Goal: Task Accomplishment & Management: Manage account settings

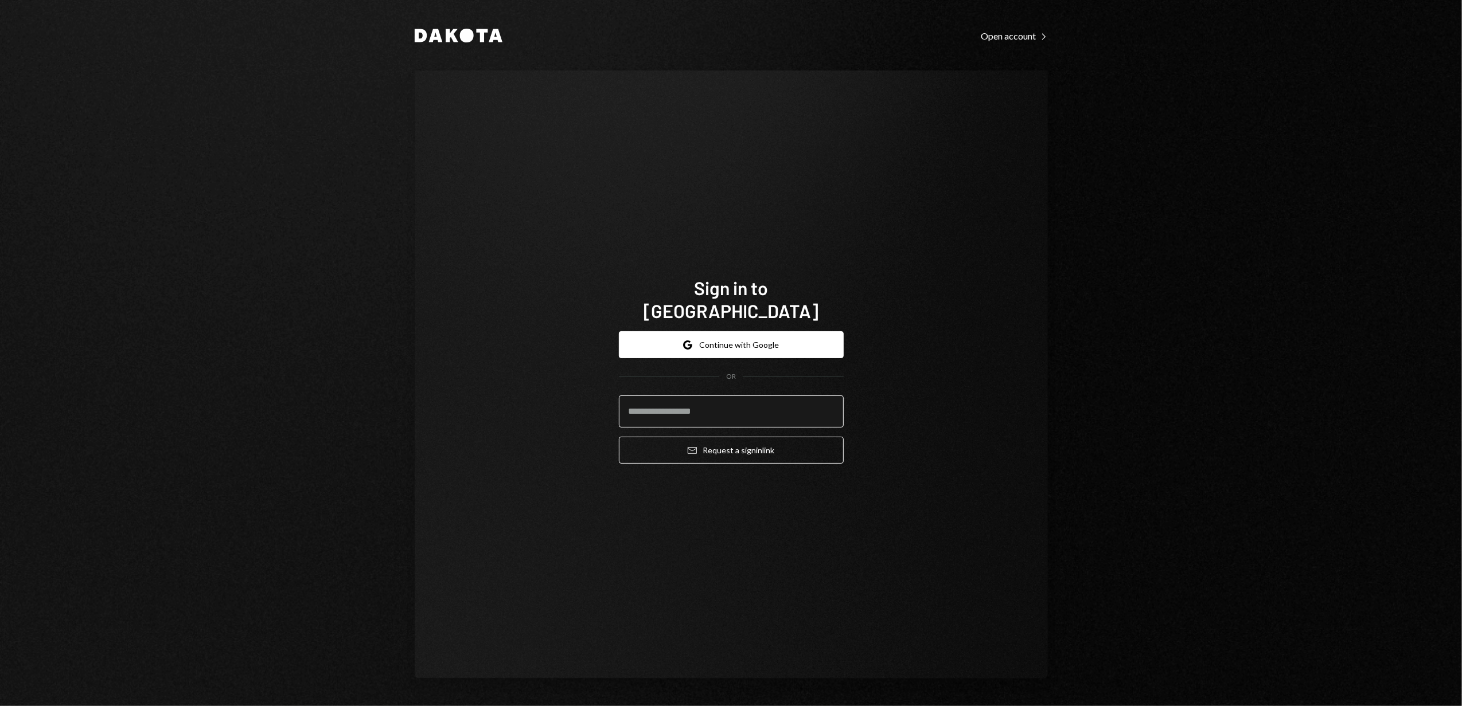
click at [655, 403] on input "email" at bounding box center [731, 412] width 225 height 32
type input "**********"
click at [735, 437] on button "Email Request a sign in link" at bounding box center [731, 450] width 225 height 27
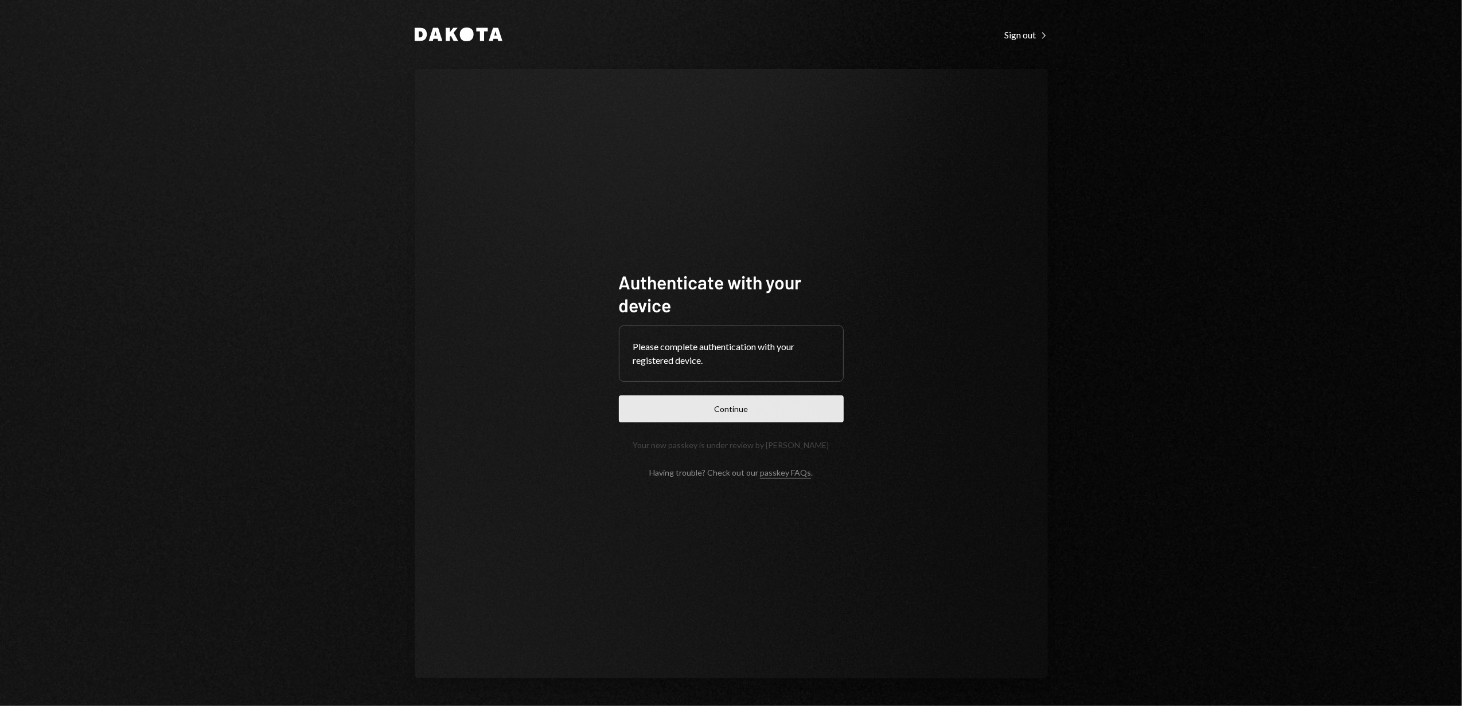
click at [760, 408] on button "Continue" at bounding box center [731, 409] width 225 height 27
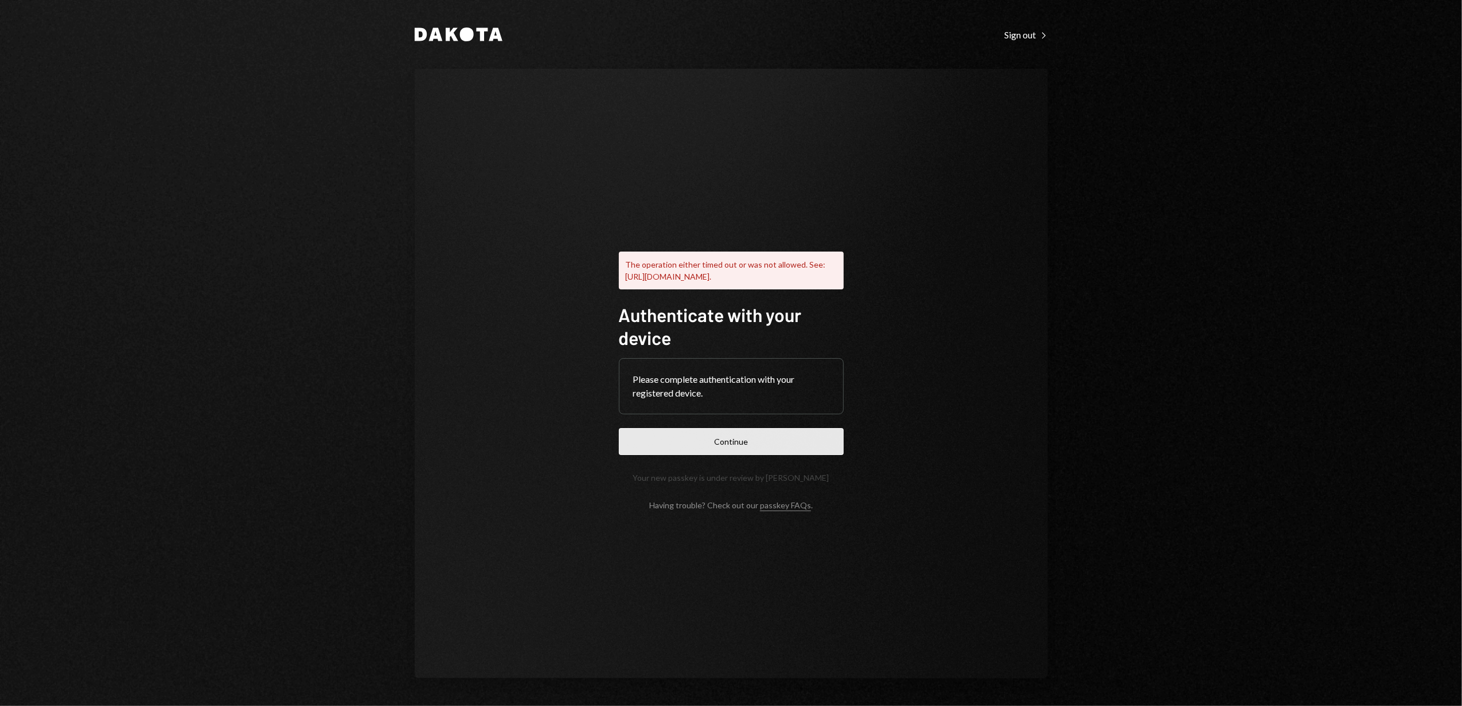
click at [733, 446] on button "Continue" at bounding box center [731, 441] width 225 height 27
click at [755, 455] on button "Continue" at bounding box center [731, 441] width 225 height 27
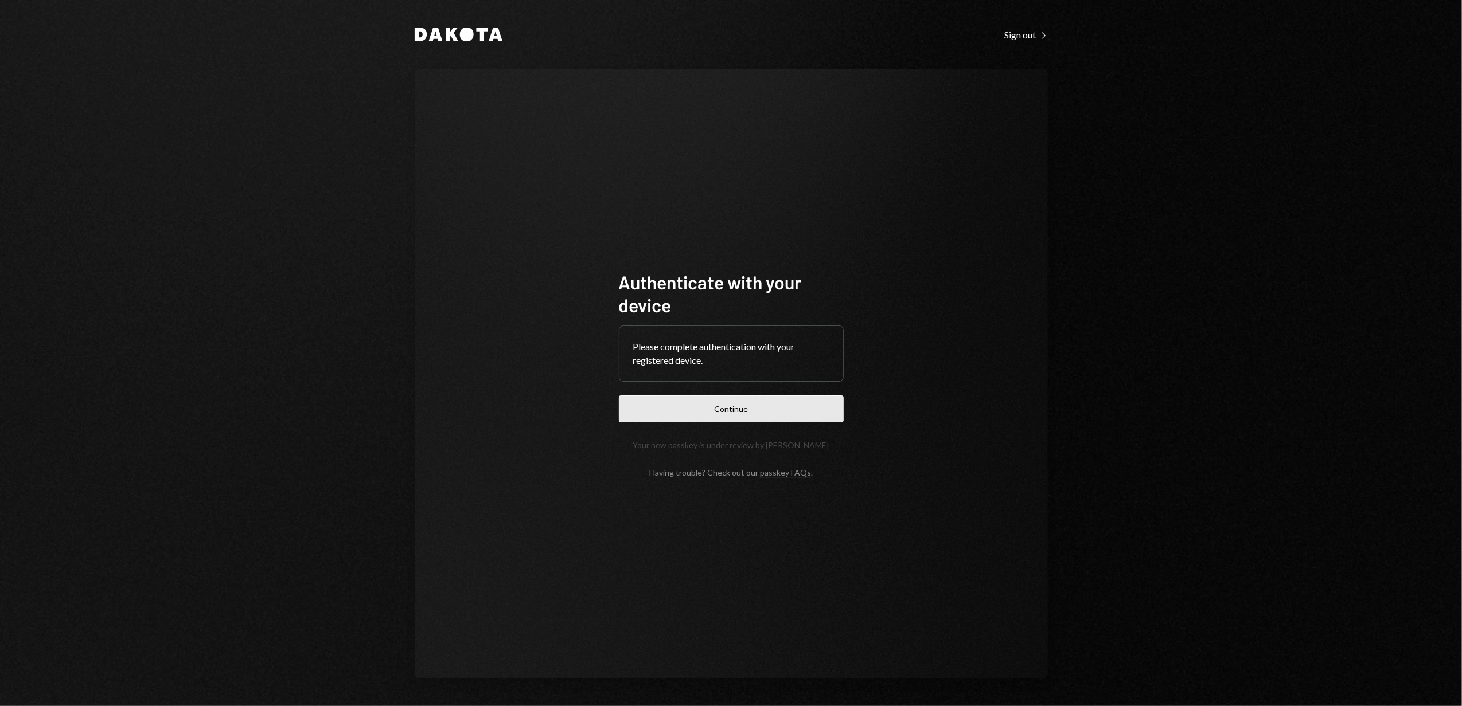
click at [785, 408] on button "Continue" at bounding box center [731, 409] width 225 height 27
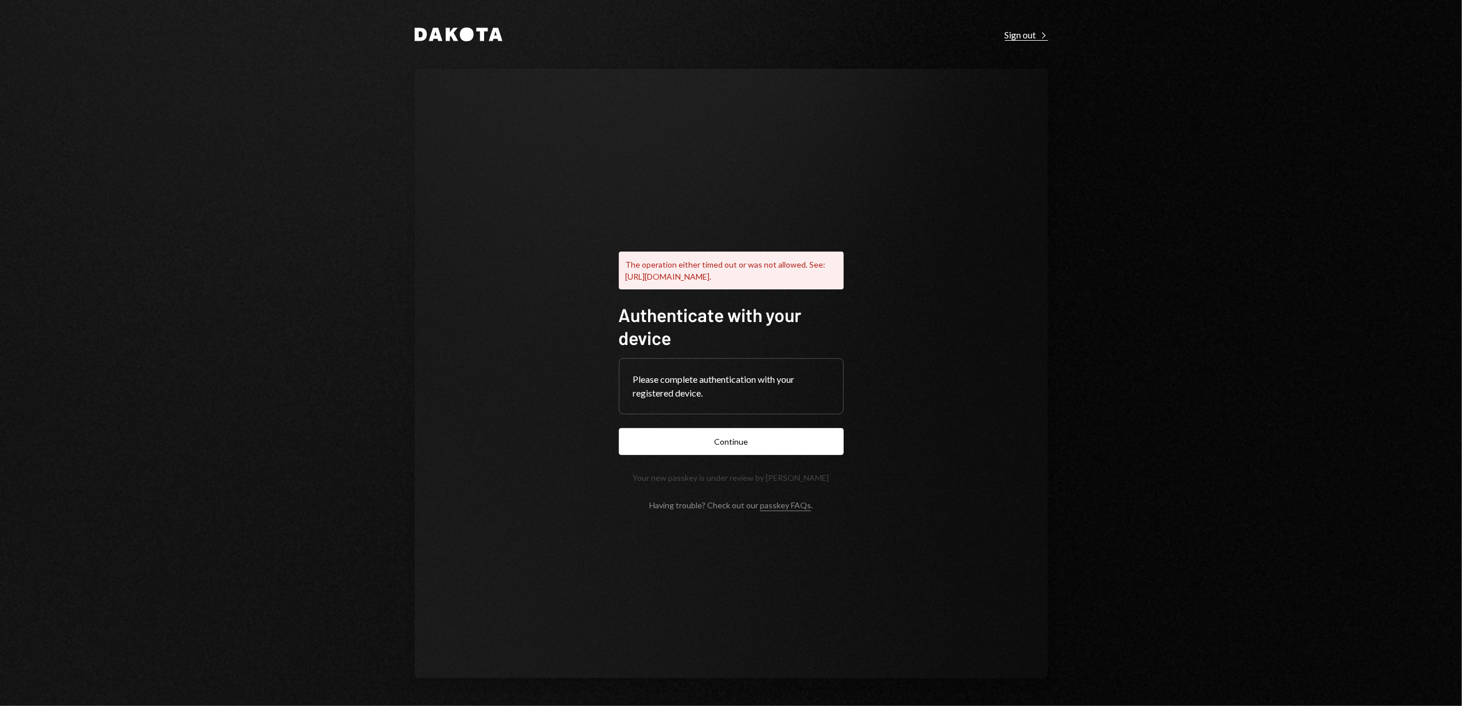
click at [1012, 38] on div "Sign out Right Caret" at bounding box center [1026, 34] width 43 height 11
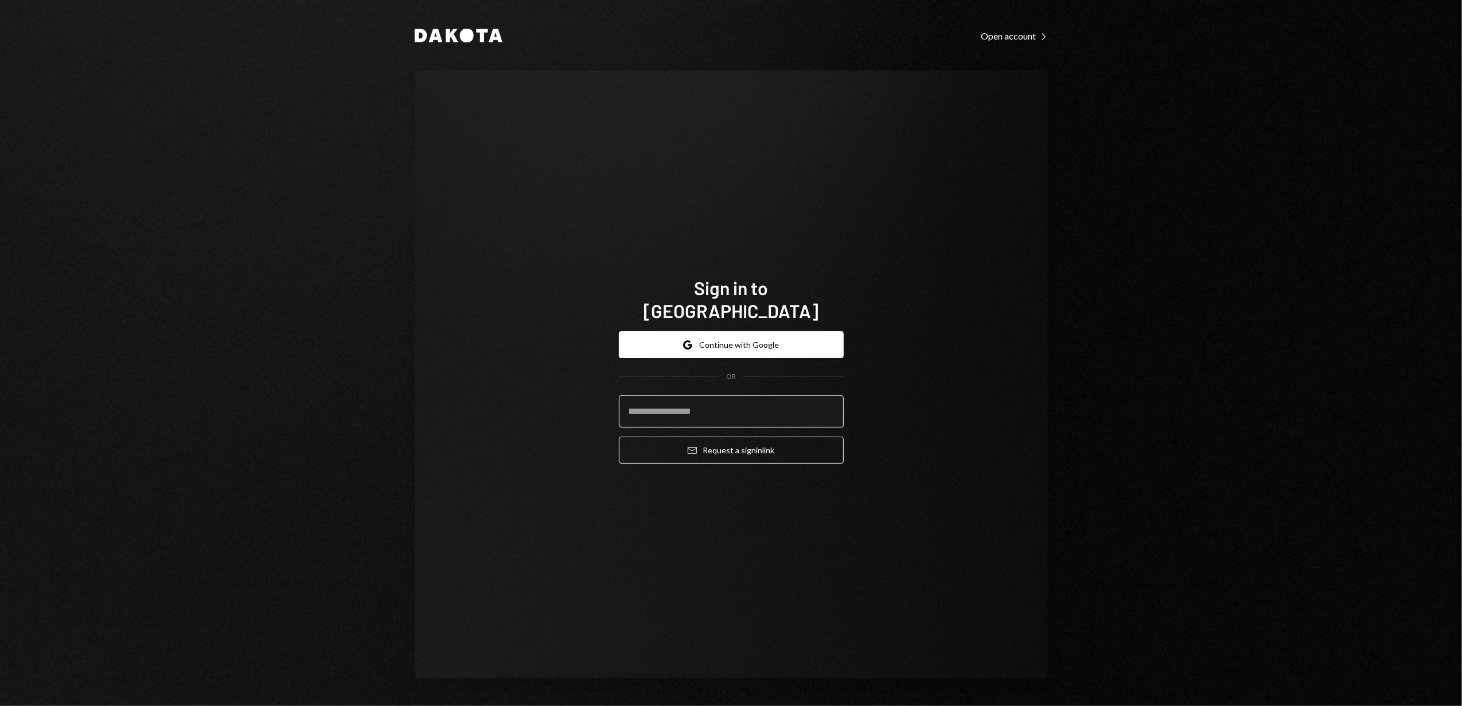
click at [711, 398] on input "email" at bounding box center [731, 412] width 225 height 32
type input "**********"
click at [741, 437] on button "Email Request a sign in link" at bounding box center [731, 450] width 225 height 27
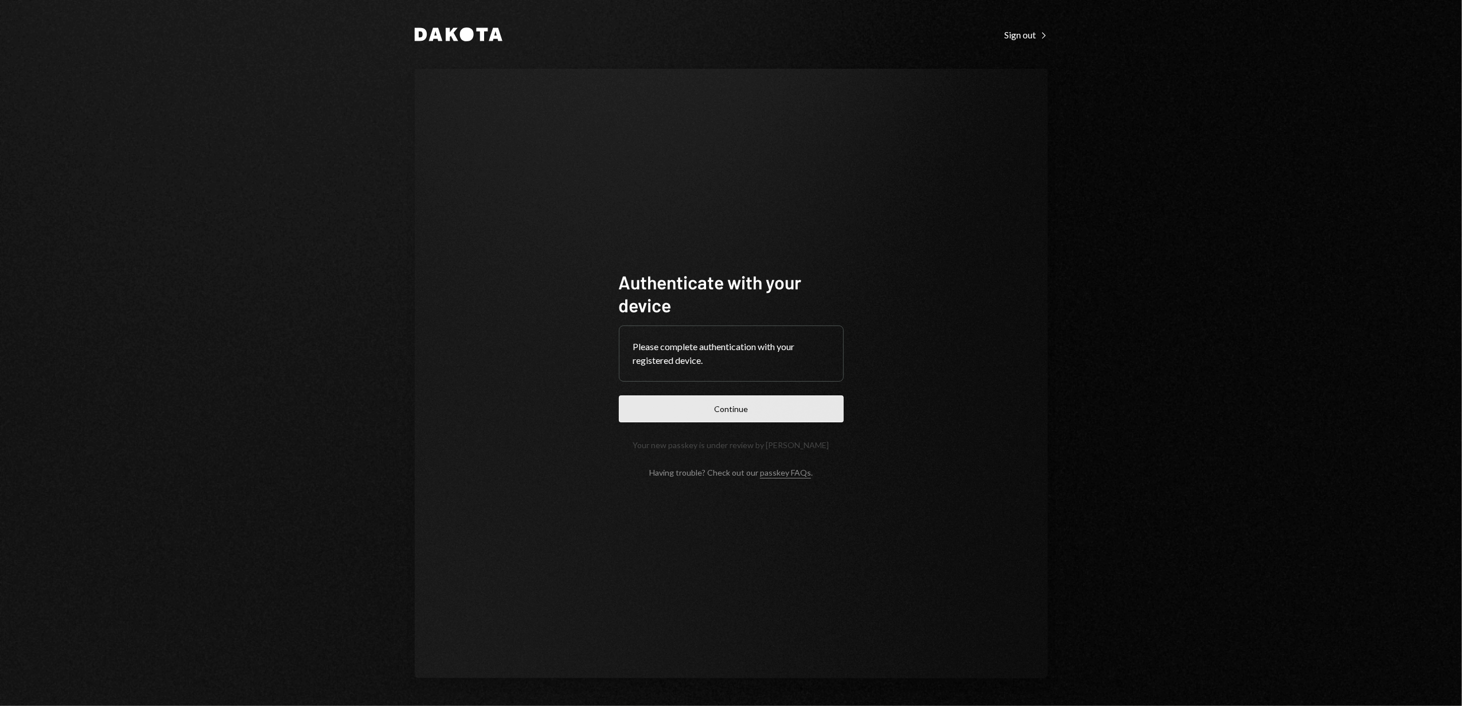
click at [729, 403] on button "Continue" at bounding box center [731, 409] width 225 height 27
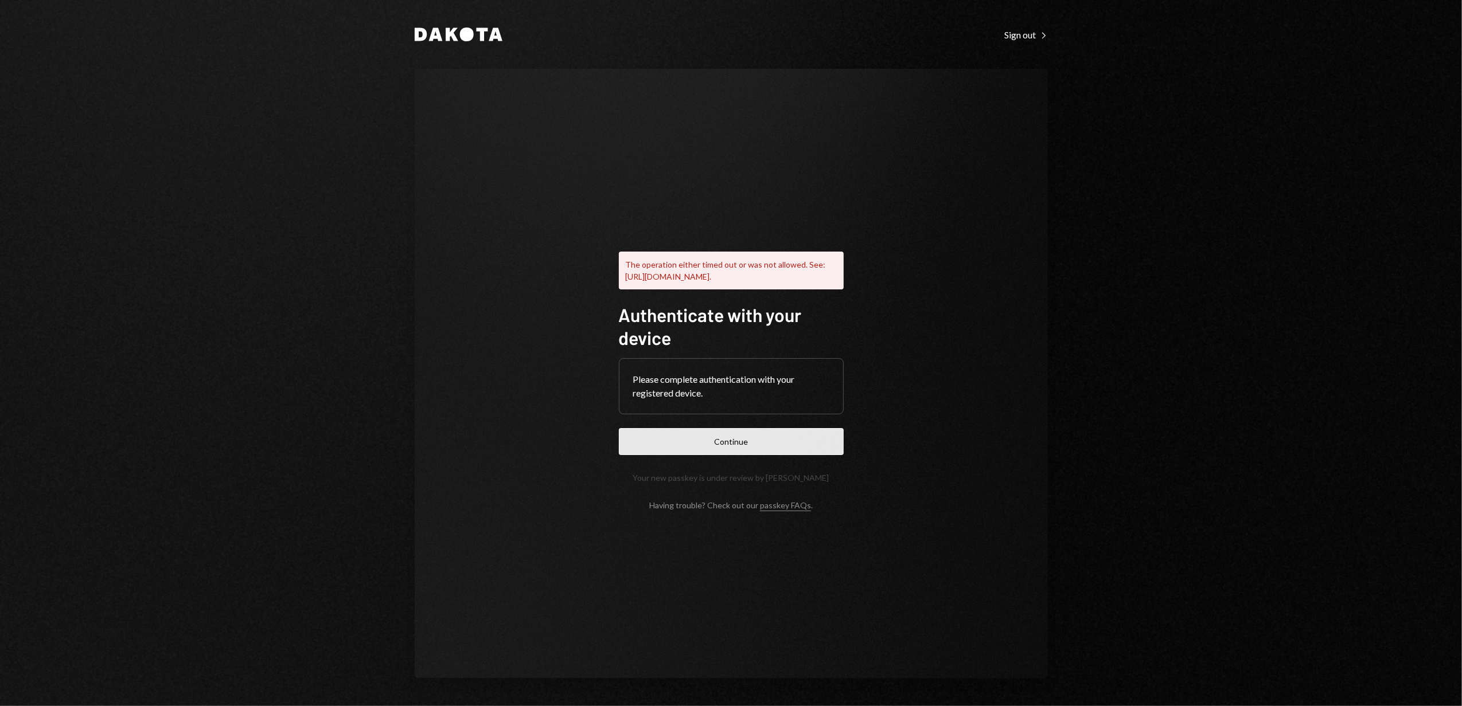
click at [713, 447] on button "Continue" at bounding box center [731, 441] width 225 height 27
click at [1021, 33] on div "Sign out Right Caret" at bounding box center [1026, 34] width 43 height 11
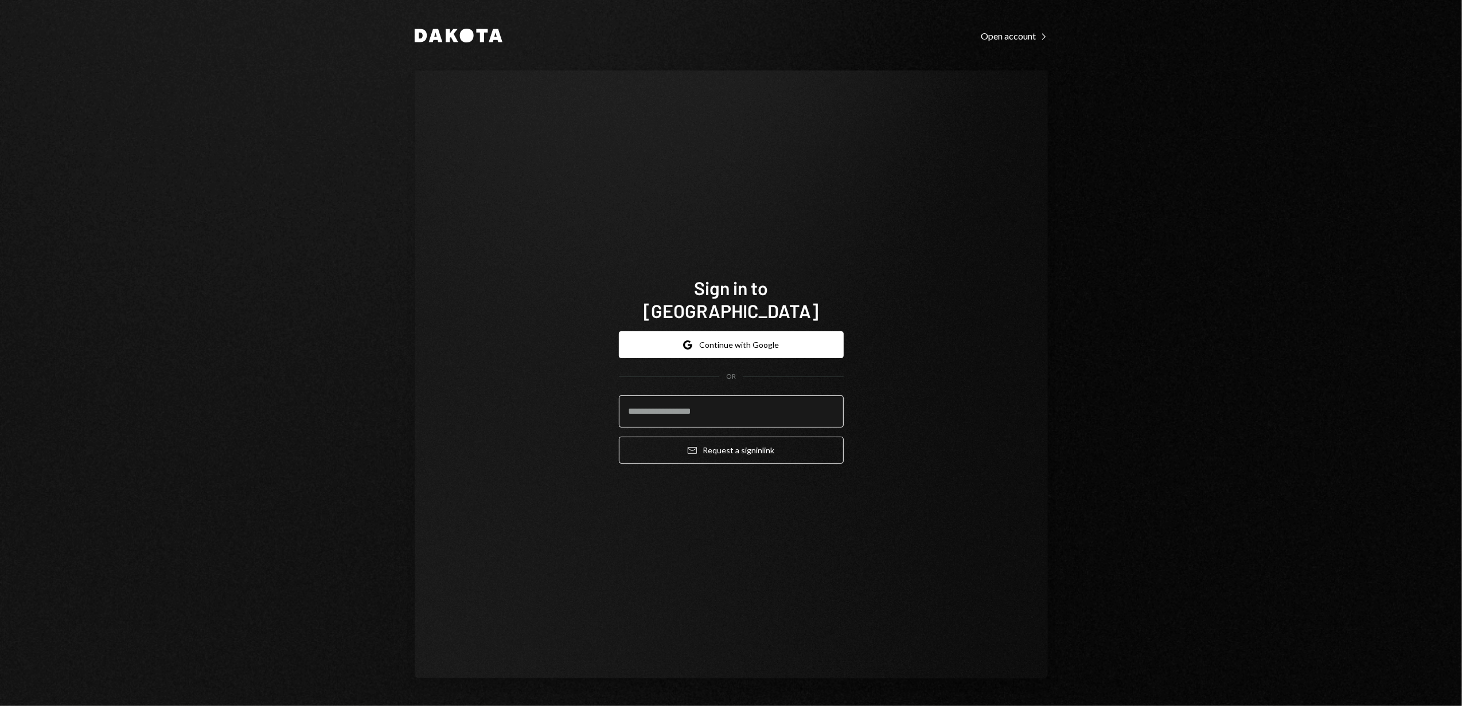
click at [753, 407] on input "email" at bounding box center [731, 412] width 225 height 32
type input "**********"
click at [765, 442] on button "Email Request a sign in link" at bounding box center [731, 450] width 225 height 27
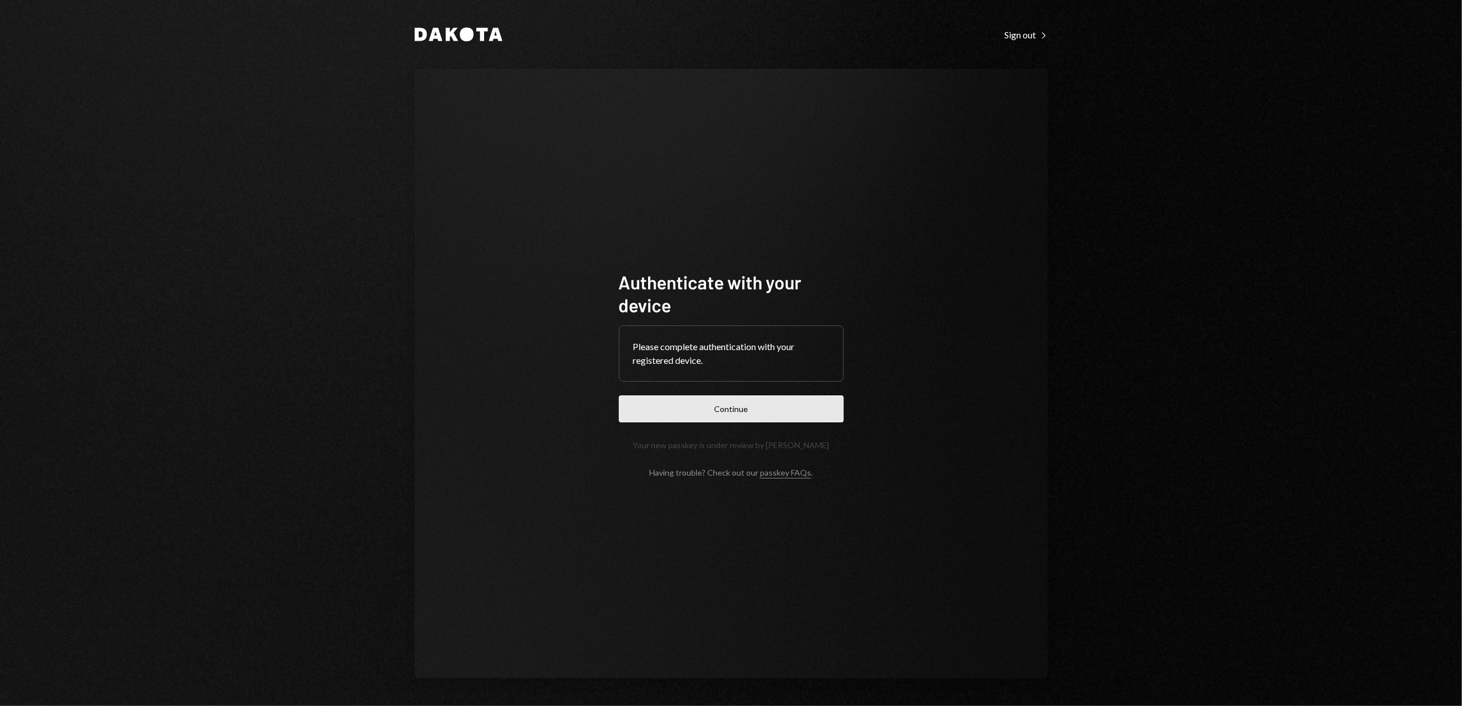
click at [739, 414] on button "Continue" at bounding box center [731, 409] width 225 height 27
click at [1024, 42] on div "Dakota Sign out Right Caret Authenticate with your device Please complete authe…" at bounding box center [731, 353] width 688 height 706
click at [1022, 26] on div "Dakota Sign out Right Caret Authenticate with your device Please complete authe…" at bounding box center [731, 353] width 688 height 706
click at [1020, 33] on div "Sign out Right Caret" at bounding box center [1026, 34] width 43 height 11
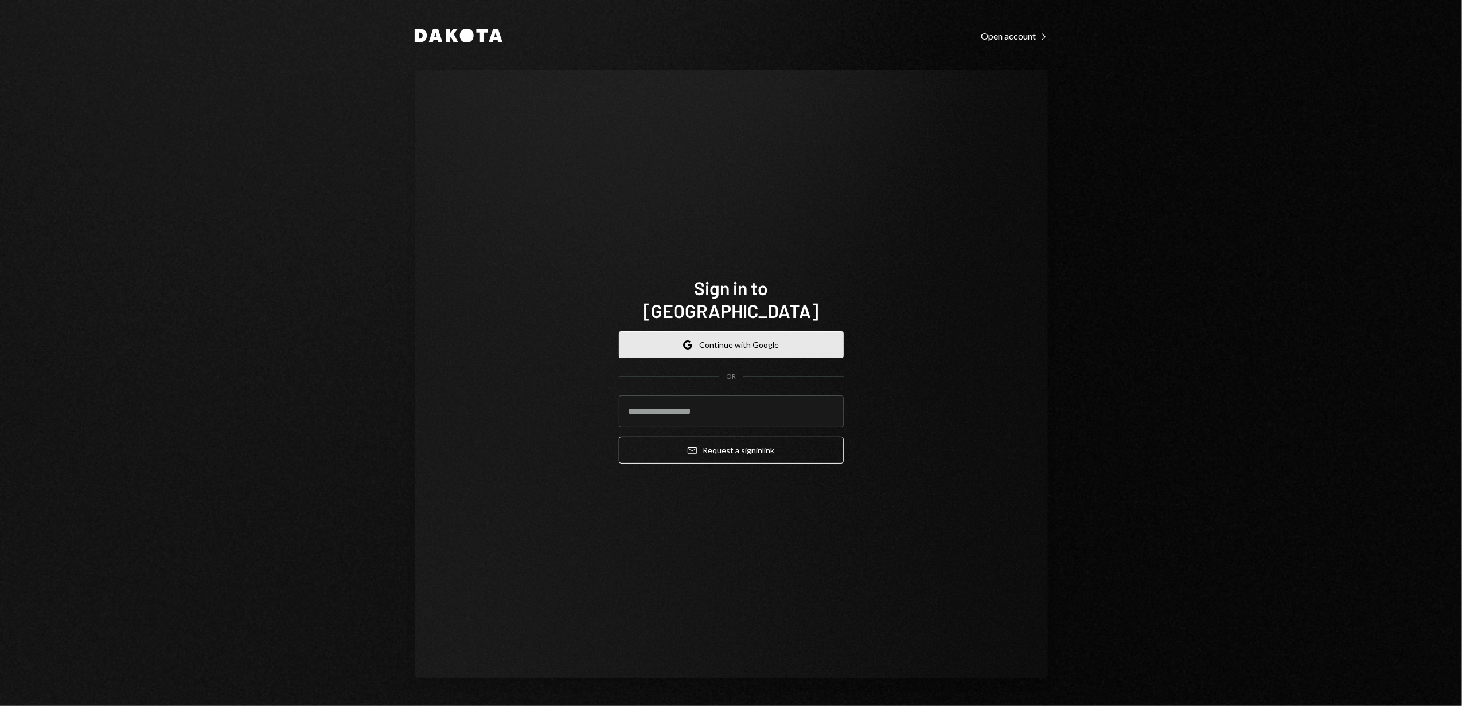
click at [778, 339] on button "Google Continue with Google" at bounding box center [731, 344] width 225 height 27
click at [693, 412] on input "email" at bounding box center [731, 412] width 225 height 32
click at [0, 706] on com-1password-button at bounding box center [0, 706] width 0 height 0
type input "**********"
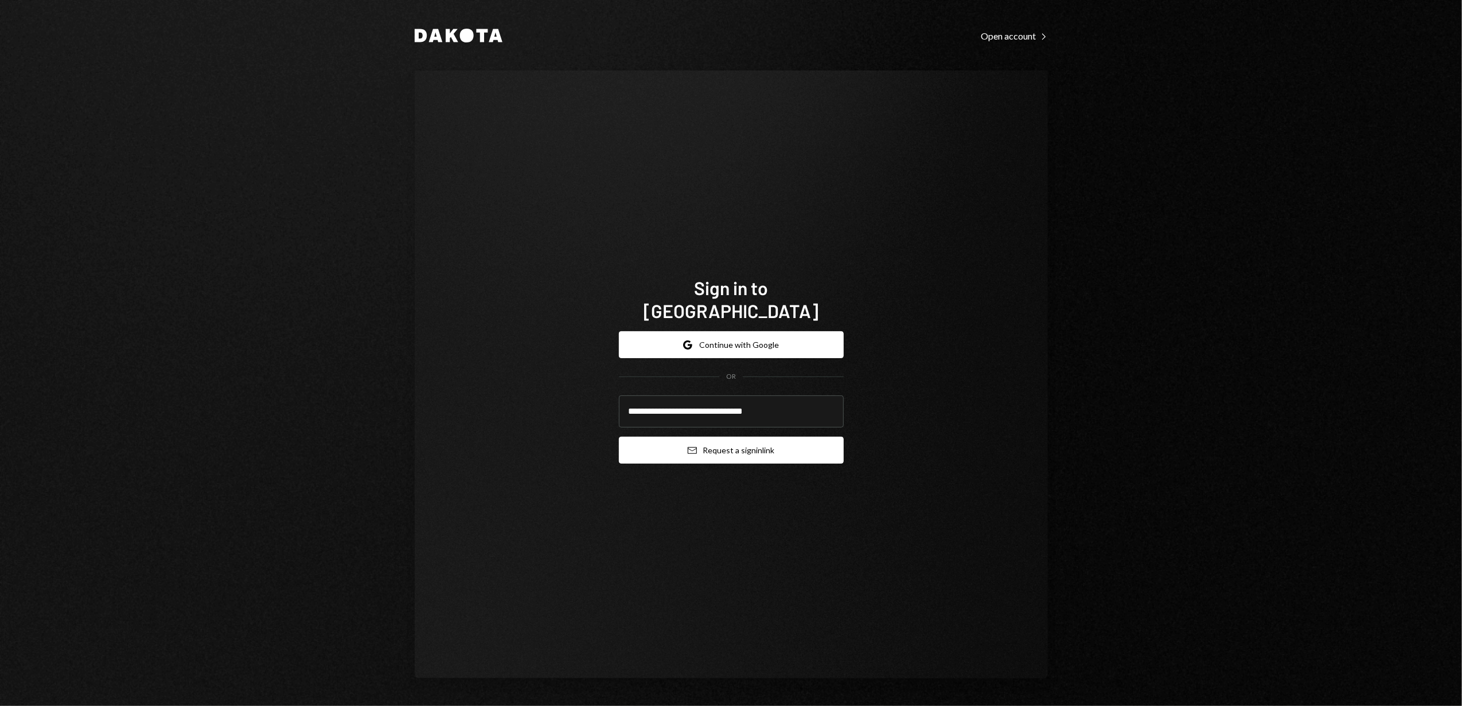
click at [759, 439] on button "Email Request a sign in link" at bounding box center [731, 450] width 225 height 27
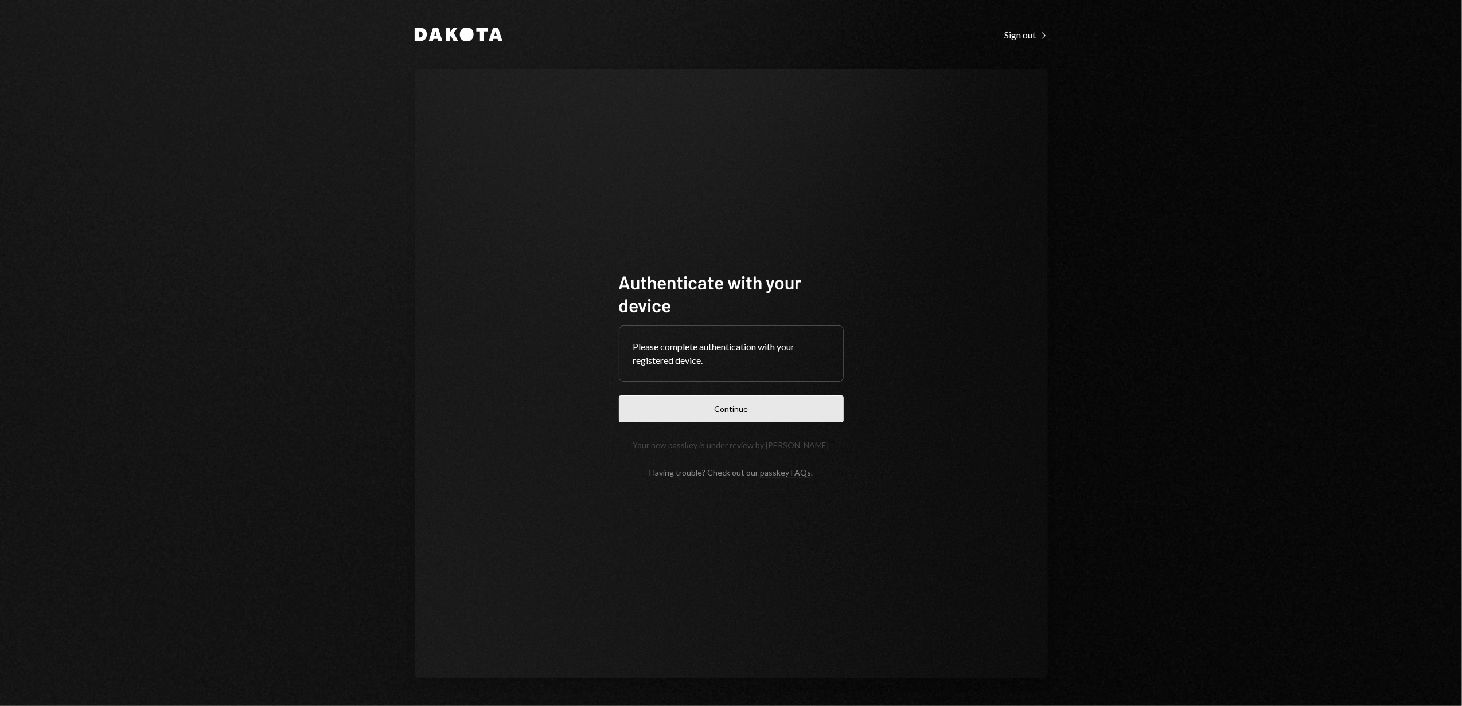
click at [797, 405] on button "Continue" at bounding box center [731, 409] width 225 height 27
